Goal: Task Accomplishment & Management: Manage account settings

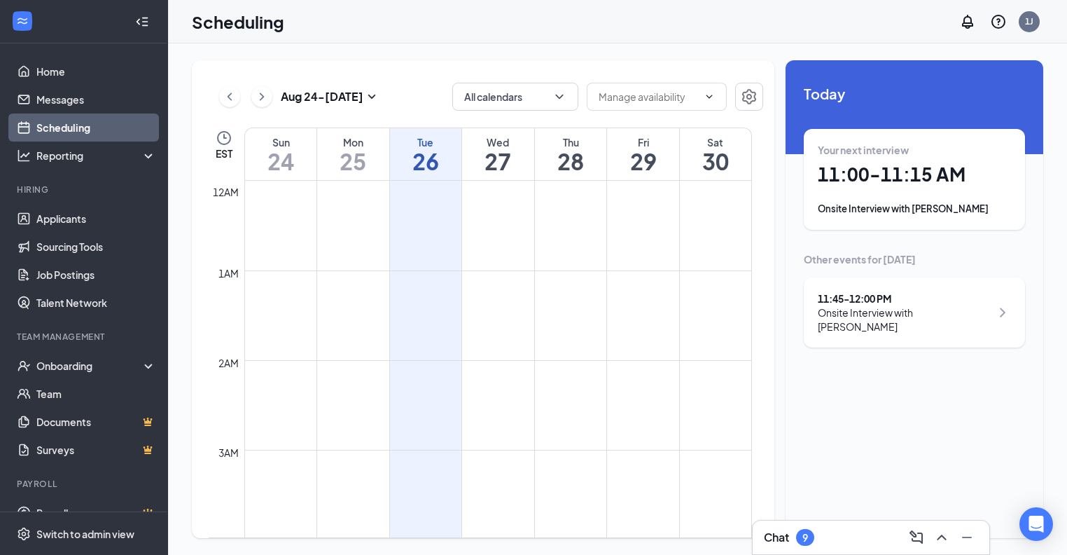
scroll to position [688, 0]
click at [517, 157] on h1 "27" at bounding box center [498, 161] width 72 height 24
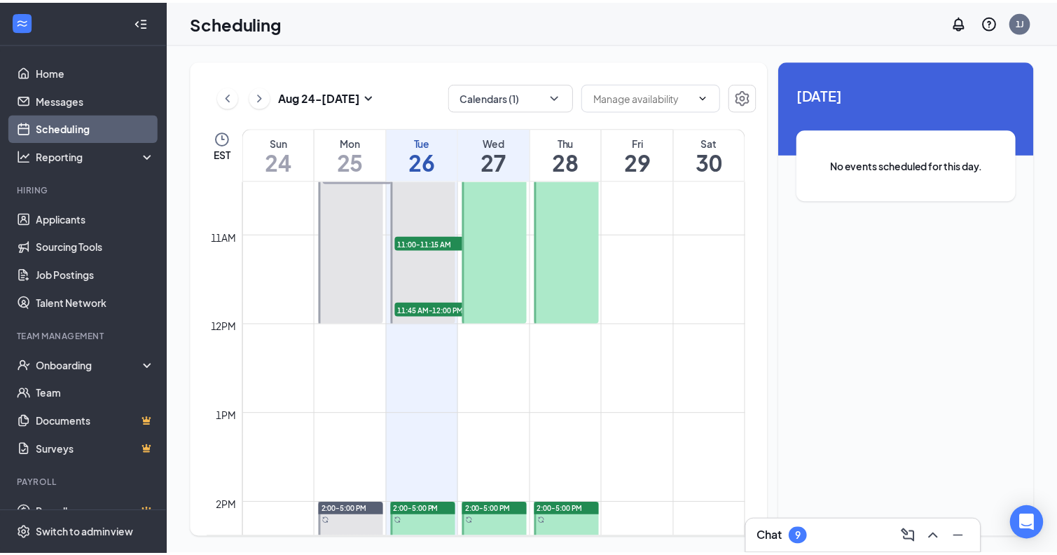
scroll to position [828, 0]
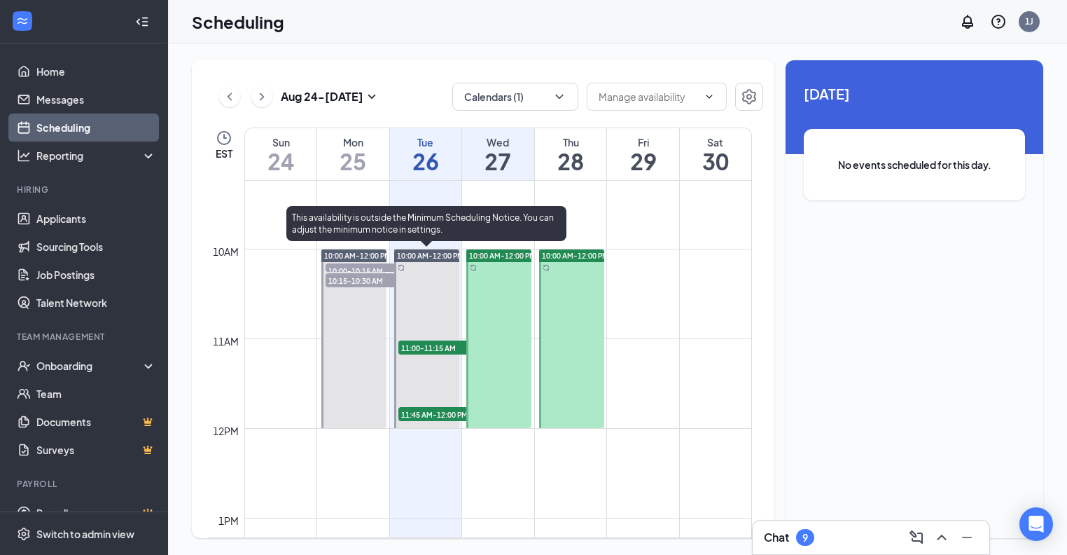
click at [436, 314] on div at bounding box center [426, 338] width 65 height 179
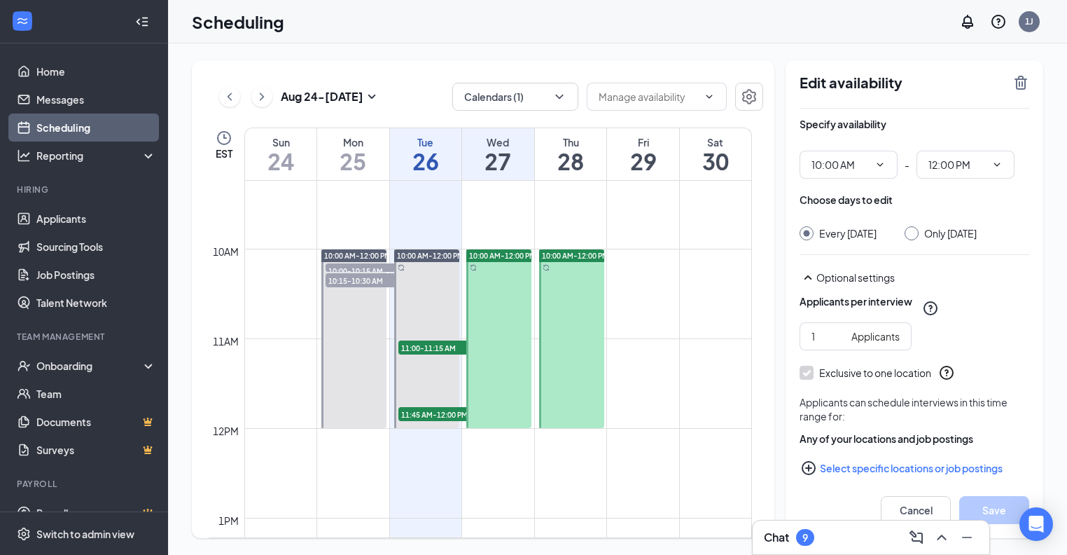
click at [524, 305] on div at bounding box center [498, 338] width 65 height 179
click at [62, 227] on link "Applicants" at bounding box center [96, 218] width 120 height 28
type input "10:00 AM"
type input "12:00 PM"
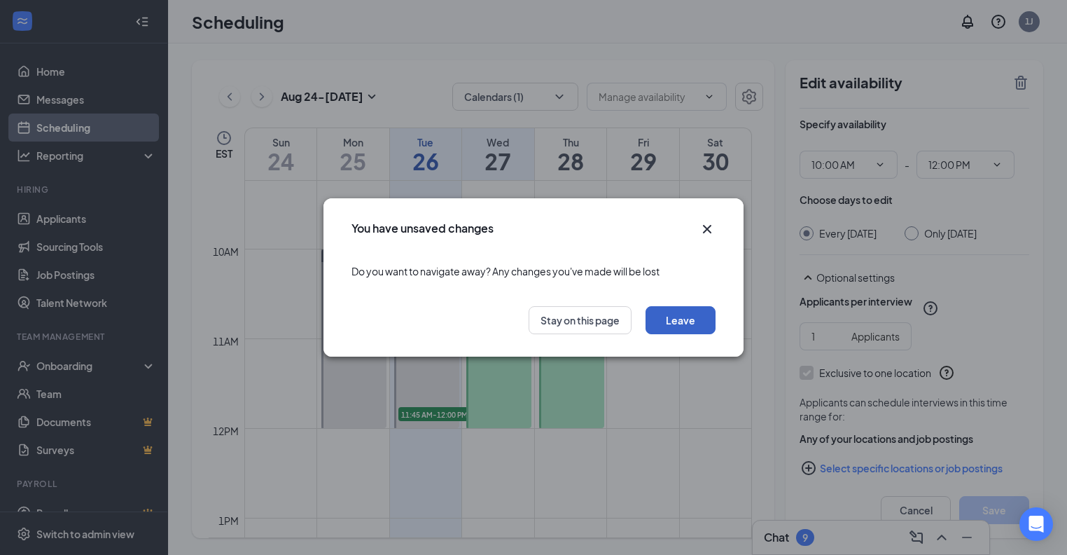
click at [672, 321] on button "Leave" at bounding box center [681, 320] width 70 height 28
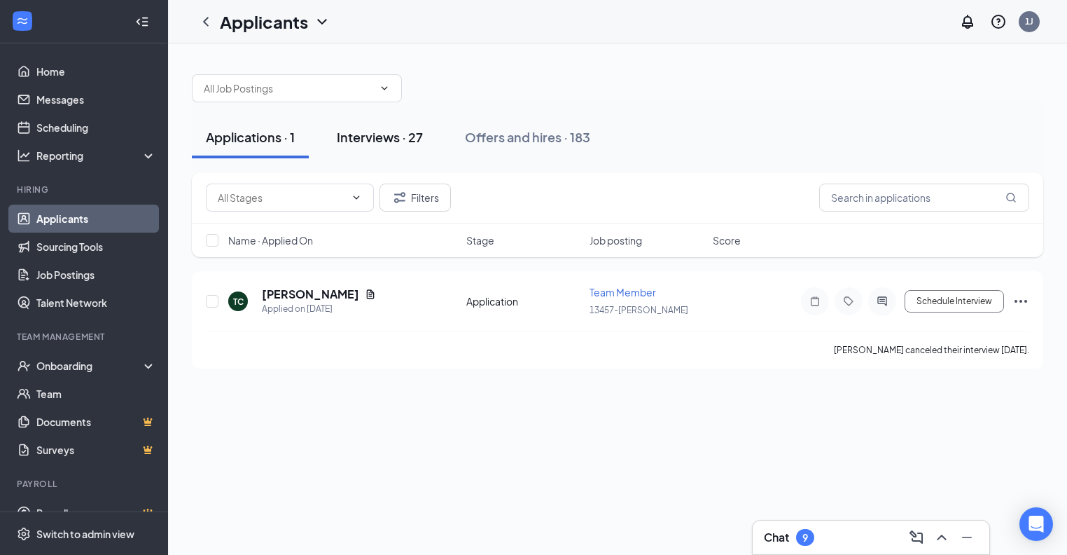
click at [396, 140] on div "Interviews · 27" at bounding box center [380, 137] width 86 height 18
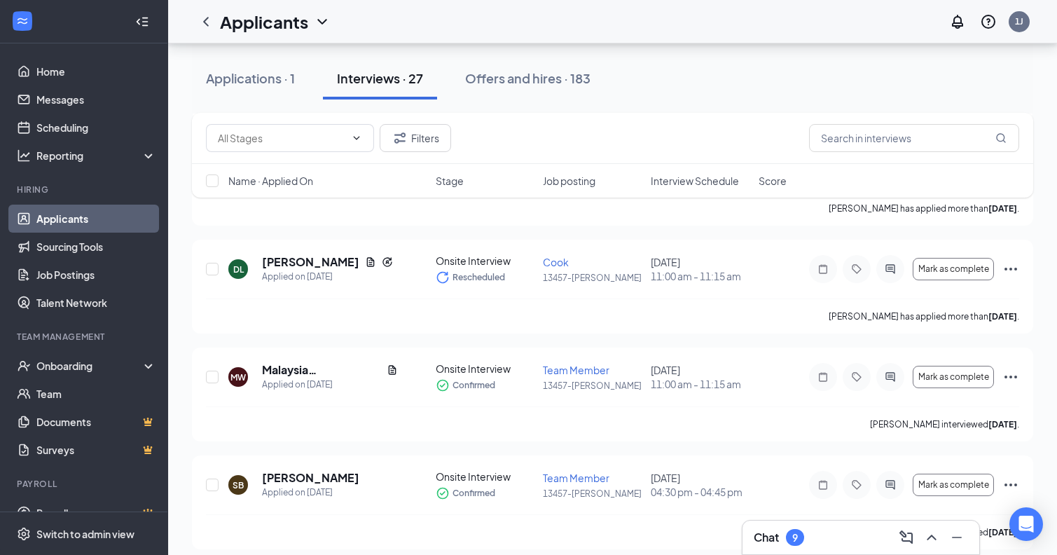
scroll to position [1541, 0]
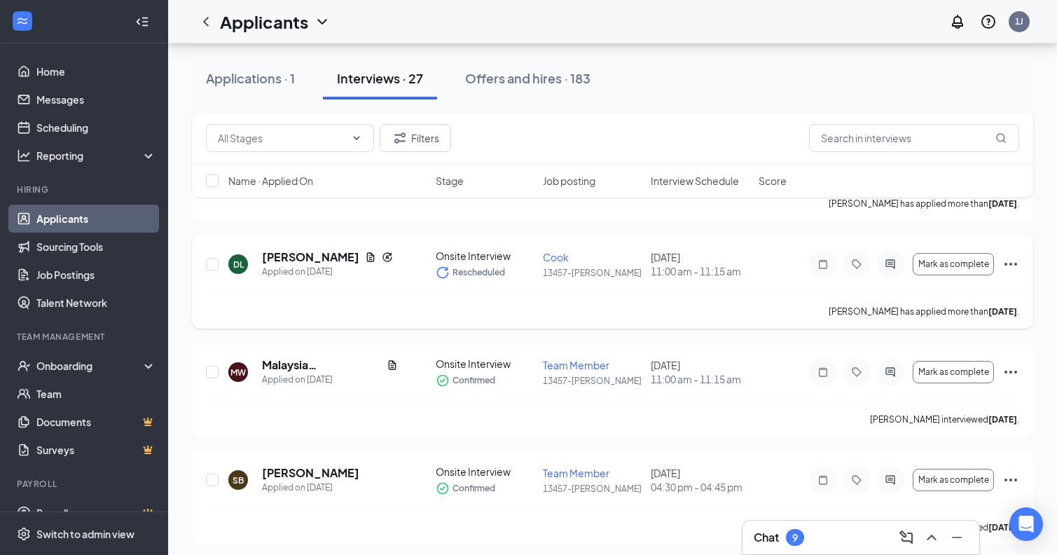
click at [1024, 265] on div "DL [PERSON_NAME] Applied on [DATE] Onsite Interview Rescheduled Cook 13457-[PER…" at bounding box center [612, 282] width 841 height 94
click at [1008, 266] on icon "Ellipses" at bounding box center [1010, 264] width 17 height 17
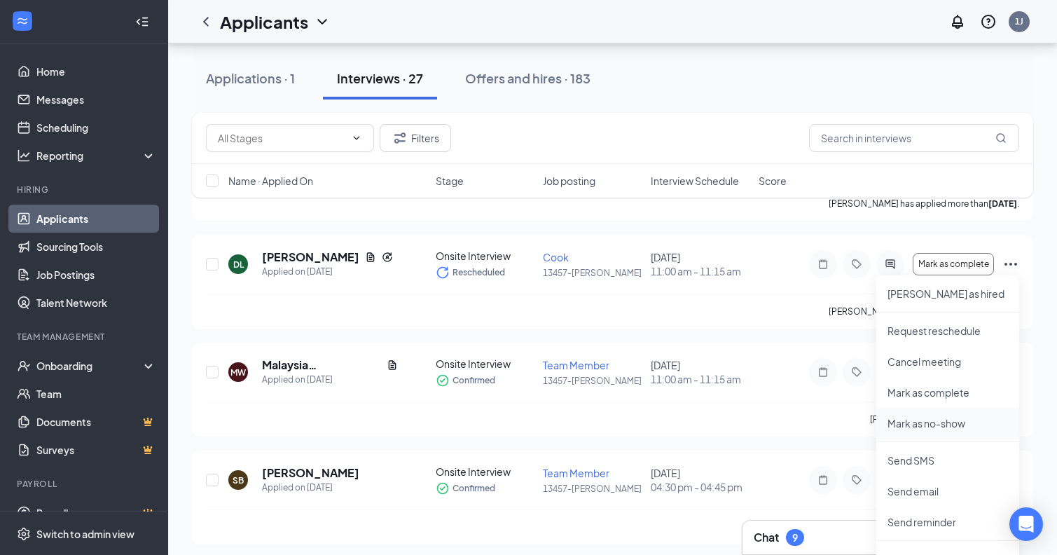
click at [959, 415] on li "Mark as no-show" at bounding box center [947, 423] width 143 height 31
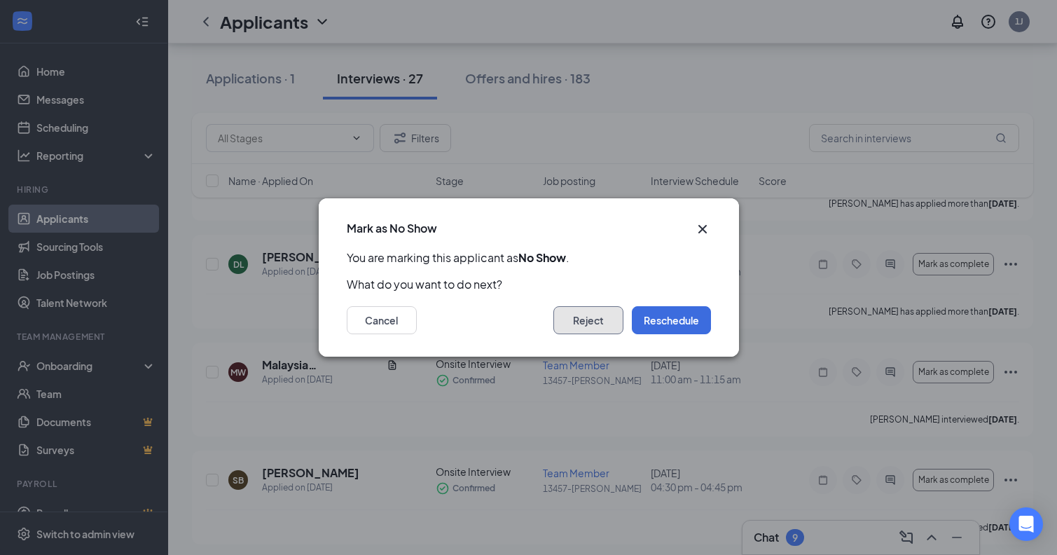
click at [596, 322] on button "Reject" at bounding box center [588, 320] width 70 height 28
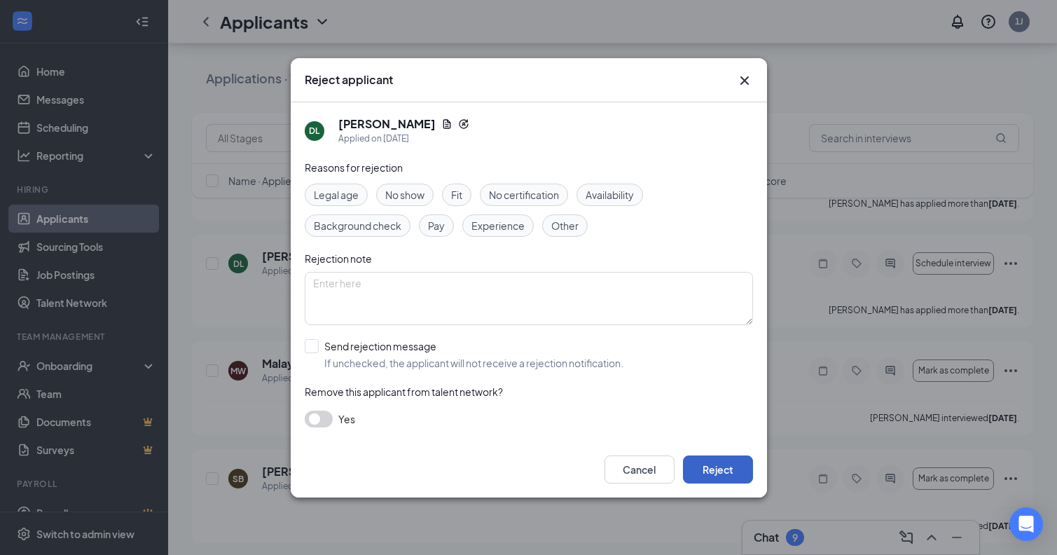
click at [718, 466] on button "Reject" at bounding box center [718, 469] width 70 height 28
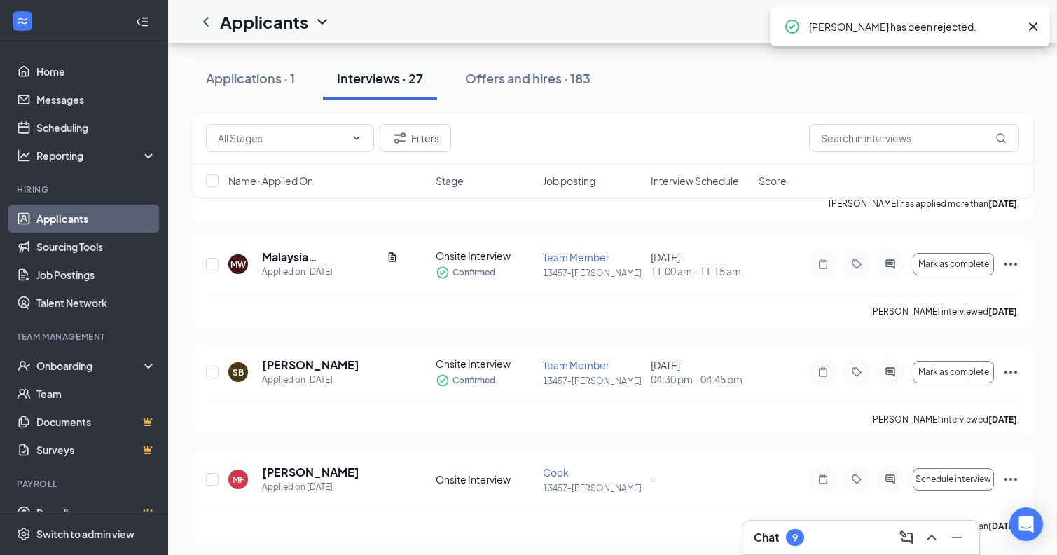
click at [1038, 28] on icon "Cross" at bounding box center [1032, 26] width 17 height 17
